Goal: Task Accomplishment & Management: Complete application form

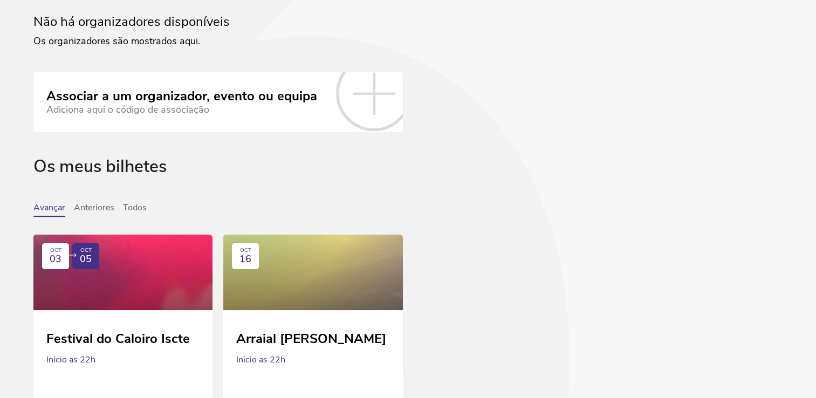
scroll to position [104, 0]
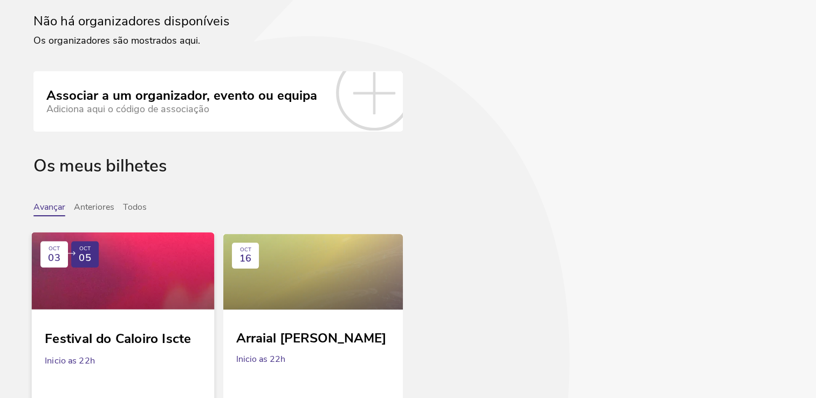
click at [80, 277] on div at bounding box center [123, 270] width 183 height 77
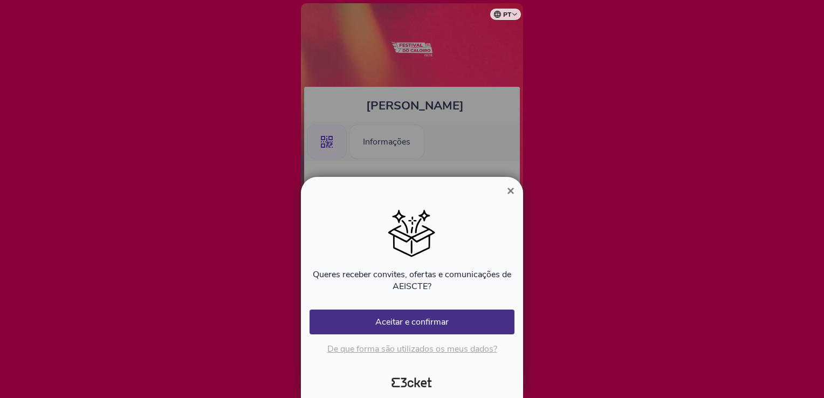
click at [507, 195] on span "×" at bounding box center [511, 190] width 8 height 15
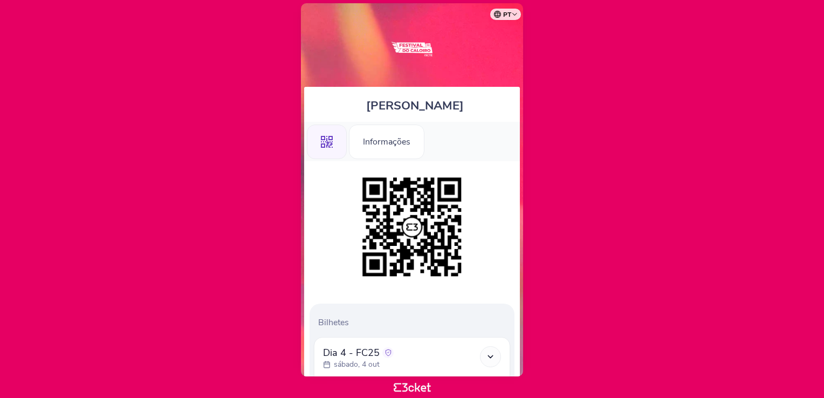
scroll to position [127, 0]
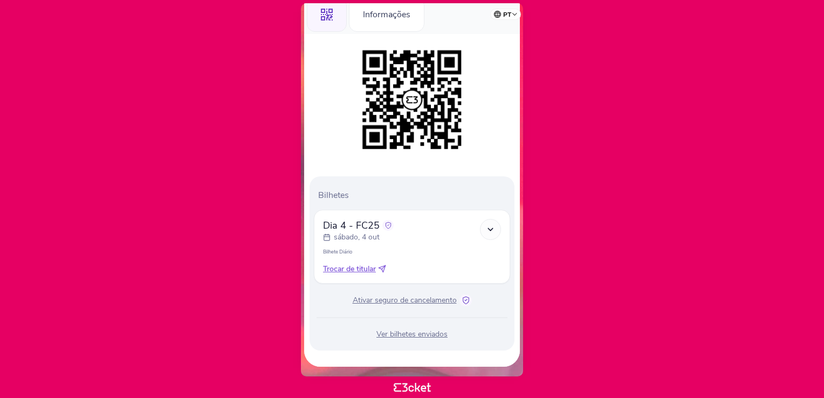
click at [349, 266] on span "Trocar de titular" at bounding box center [349, 269] width 53 height 11
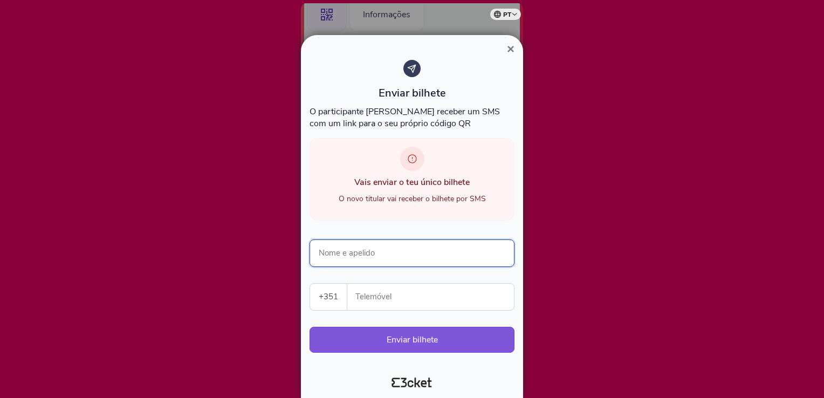
click at [369, 262] on input "Nome e apelido" at bounding box center [411, 252] width 205 height 27
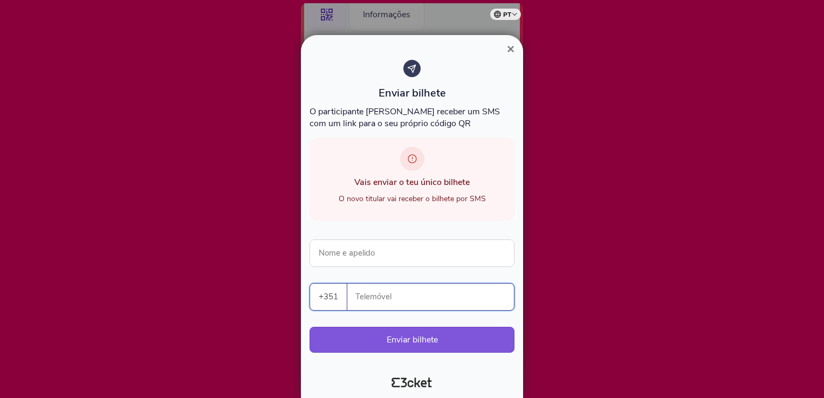
click at [401, 302] on input "Telemóvel" at bounding box center [435, 297] width 158 height 26
click at [339, 253] on input "Nome e apelido" at bounding box center [411, 252] width 205 height 27
click at [435, 295] on input "Telemóvel" at bounding box center [435, 297] width 158 height 26
type input "915970009"
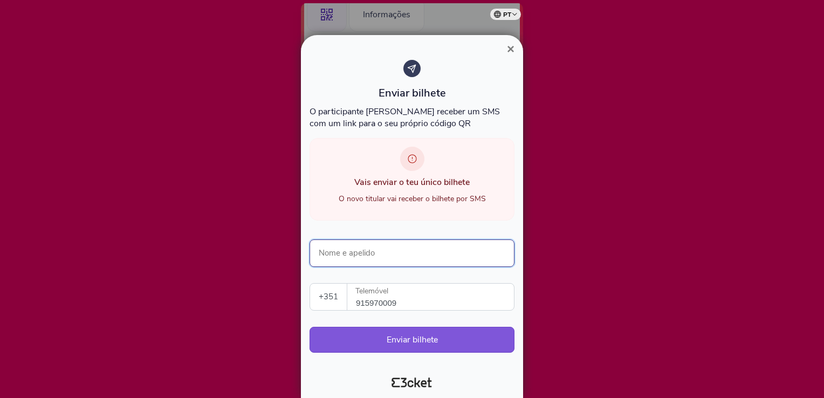
click at [412, 244] on input "Nome e apelido" at bounding box center [411, 252] width 205 height 27
type input "b"
type input "[PERSON_NAME]"
click at [513, 51] on span "×" at bounding box center [511, 49] width 8 height 15
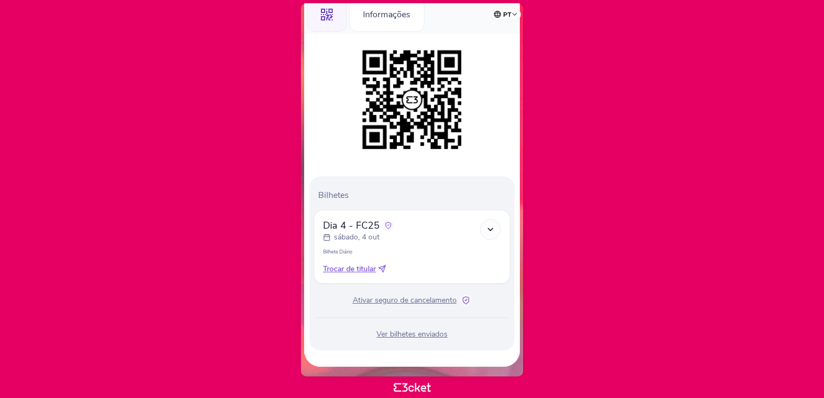
click at [361, 266] on span "Trocar de titular" at bounding box center [349, 269] width 53 height 11
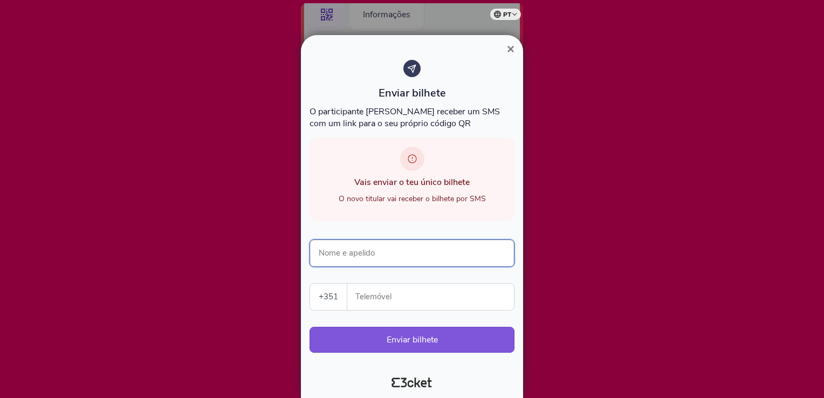
click at [369, 259] on input "Nome e apelido" at bounding box center [411, 252] width 205 height 27
type input "[PERSON_NAME]"
type input "915970009"
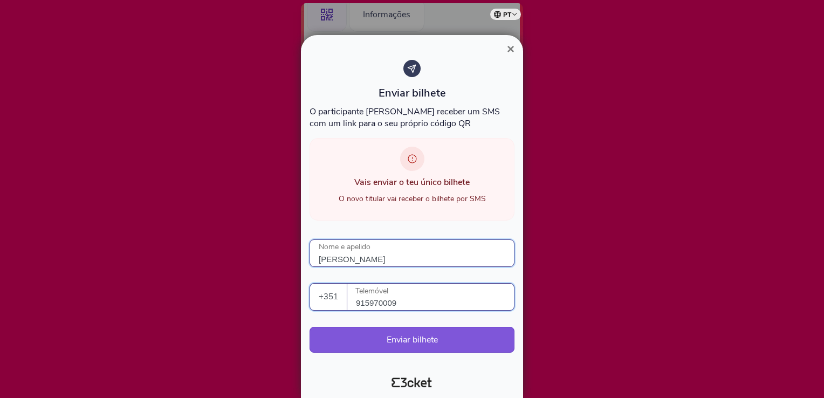
click at [366, 257] on input "[PERSON_NAME]" at bounding box center [411, 252] width 205 height 27
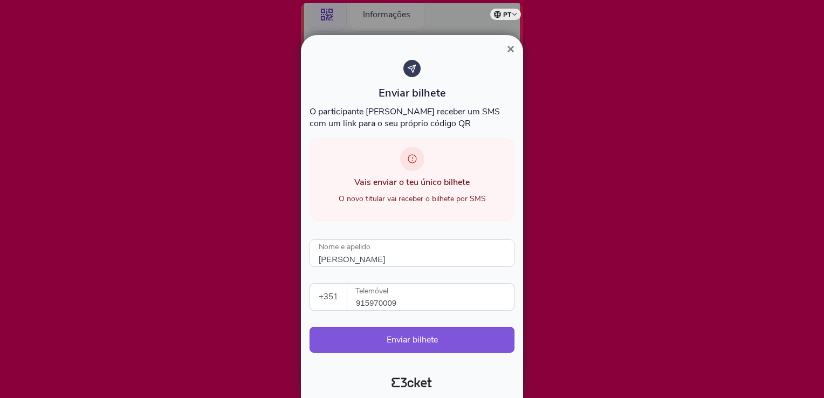
click at [321, 299] on select "[GEOGRAPHIC_DATA] (+351) [GEOGRAPHIC_DATA] (+34) [GEOGRAPHIC_DATA] (+32) [GEOGR…" at bounding box center [328, 297] width 37 height 26
click at [398, 299] on input "915970009" at bounding box center [435, 297] width 158 height 26
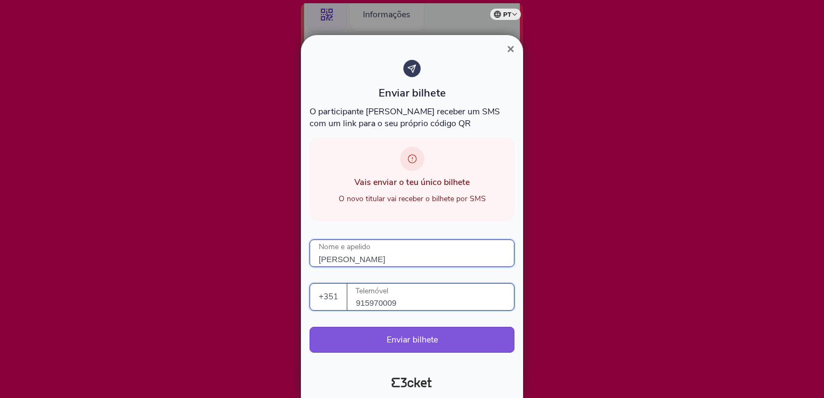
click at [339, 259] on input "[PERSON_NAME]" at bounding box center [411, 252] width 205 height 27
type input "[PERSON_NAME]"
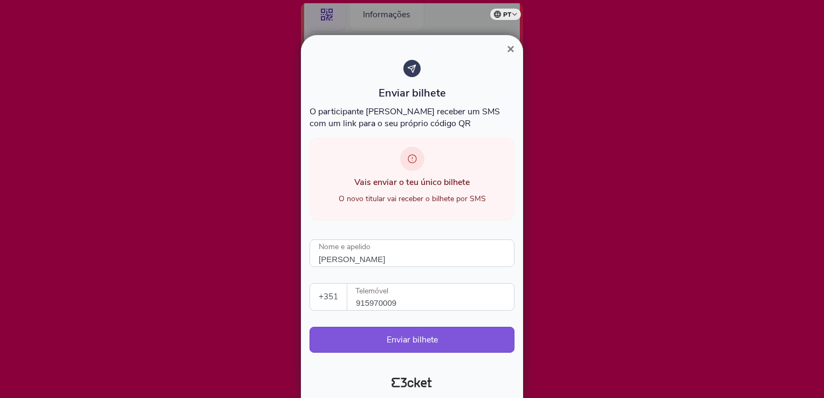
click at [418, 222] on div "Vais enviar o teu único bilhete O novo titular vai receber o bilhete por SMS" at bounding box center [411, 186] width 205 height 96
click at [435, 342] on button "Enviar bilhete" at bounding box center [411, 340] width 205 height 26
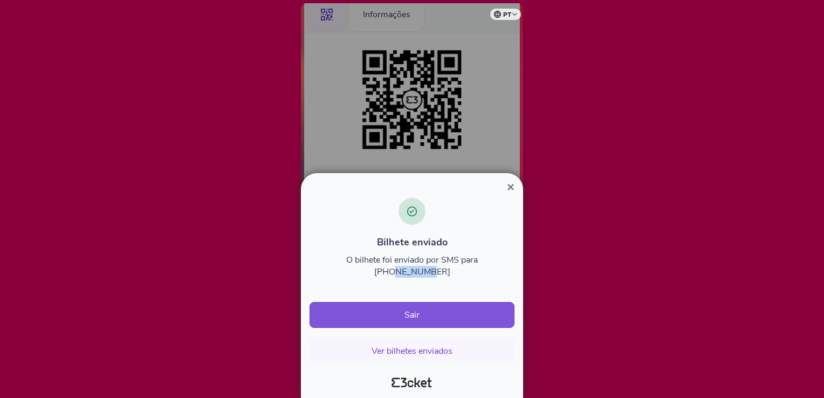
drag, startPoint x: 467, startPoint y: 274, endPoint x: 504, endPoint y: 274, distance: 36.1
click at [504, 274] on p "O bilhete foi enviado por SMS para [PHONE_NUMBER]" at bounding box center [411, 266] width 205 height 24
drag, startPoint x: 504, startPoint y: 274, endPoint x: 498, endPoint y: 277, distance: 6.0
click at [498, 277] on p "O bilhete foi enviado por SMS para [PHONE_NUMBER]" at bounding box center [411, 266] width 205 height 24
click at [498, 281] on div "Bilhete enviado O bilhete foi enviado por SMS para [PHONE_NUMBER] Sair Ver bilh…" at bounding box center [411, 281] width 205 height 166
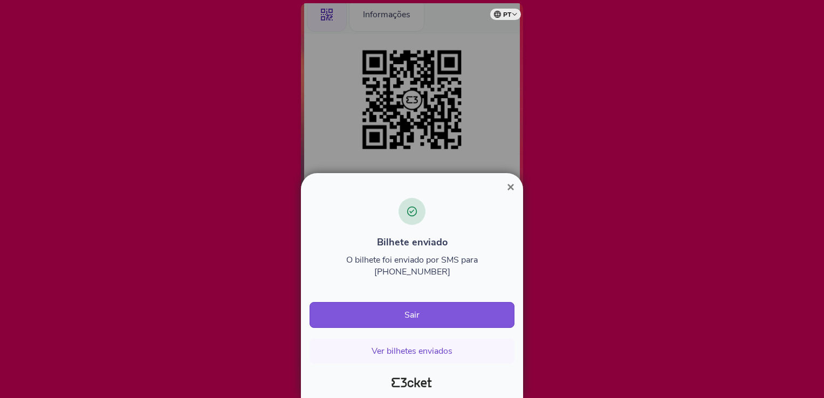
click at [511, 194] on span "×" at bounding box center [511, 187] width 8 height 15
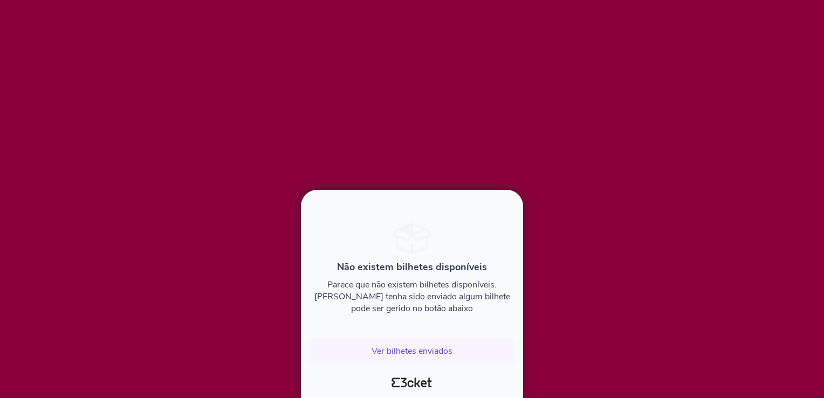
click at [550, 158] on div at bounding box center [412, 199] width 824 height 398
